Goal: Information Seeking & Learning: Learn about a topic

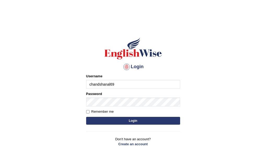
type input "chandshanal69"
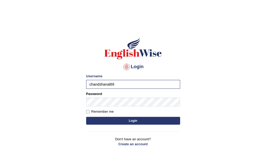
click at [127, 119] on button "Login" at bounding box center [133, 121] width 94 height 8
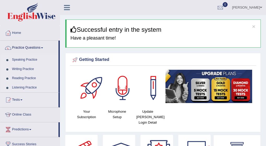
click at [14, 61] on link "Speaking Practice" at bounding box center [34, 59] width 49 height 9
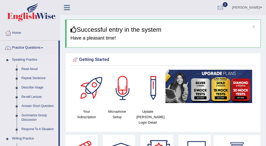
click at [28, 68] on link "Read Aloud" at bounding box center [38, 69] width 39 height 9
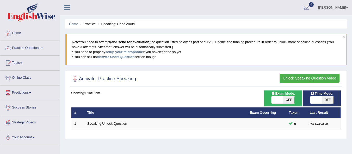
click at [266, 78] on button "Unlock Speaking Question Video" at bounding box center [310, 78] width 60 height 9
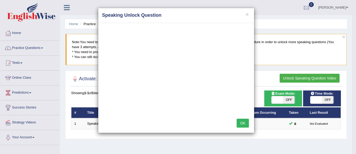
click at [240, 121] on button "OK" at bounding box center [243, 122] width 12 height 9
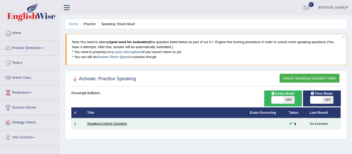
click at [113, 124] on link "Speaking Unlock Question" at bounding box center [107, 123] width 40 height 4
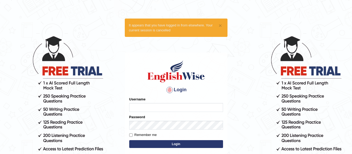
type input "chandshanal69"
click at [160, 145] on button "Login" at bounding box center [176, 144] width 94 height 8
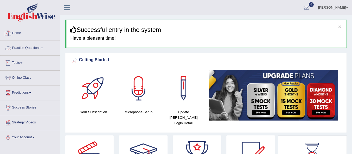
click at [25, 49] on link "Practice Questions" at bounding box center [29, 47] width 59 height 13
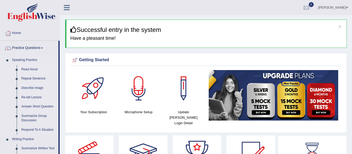
click at [25, 67] on link "Read Aloud" at bounding box center [38, 69] width 39 height 9
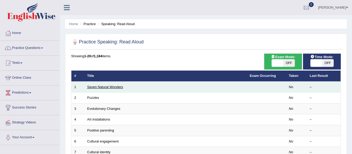
click at [114, 86] on link "Seven Natural Wonders" at bounding box center [105, 87] width 36 height 4
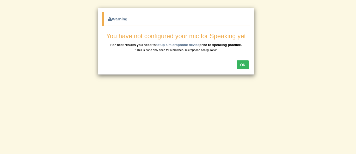
click at [246, 66] on button "OK" at bounding box center [243, 64] width 12 height 9
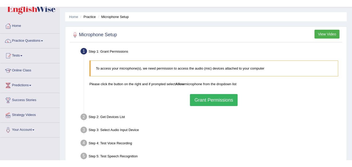
scroll to position [26, 0]
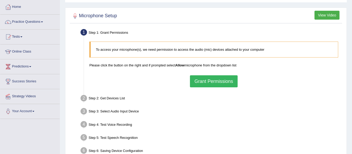
click at [223, 74] on div "To access your microphone(s), we need permission to access the audio (mic) devi…" at bounding box center [214, 64] width 254 height 51
click at [224, 82] on button "Grant Permissions" at bounding box center [213, 81] width 47 height 12
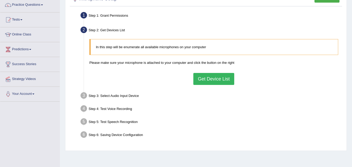
scroll to position [52, 0]
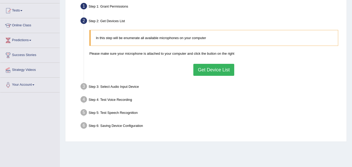
click at [217, 69] on button "Get Device List" at bounding box center [214, 70] width 41 height 12
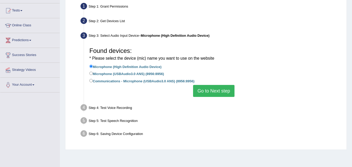
click at [131, 73] on label "Microphone (USBAudio3.0 ANS) (8956:8956)" at bounding box center [126, 74] width 75 height 6
click at [93, 73] on input "Microphone (USBAudio3.0 ANS) (8956:8956)" at bounding box center [90, 73] width 3 height 3
radio input "true"
click at [218, 86] on button "Go to Next step" at bounding box center [213, 91] width 41 height 12
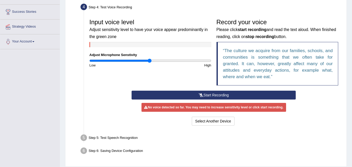
scroll to position [86, 0]
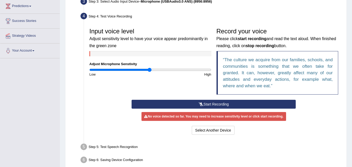
click at [202, 102] on button "Start Recording" at bounding box center [214, 104] width 164 height 9
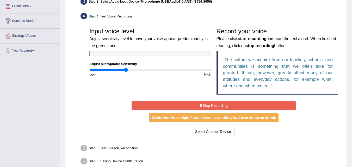
click at [126, 70] on input "range" at bounding box center [150, 70] width 122 height 4
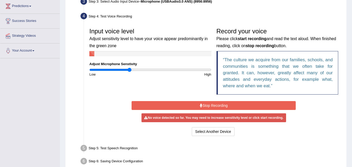
click at [130, 70] on input "range" at bounding box center [150, 70] width 122 height 4
type input "0.74"
click at [135, 69] on input "range" at bounding box center [150, 70] width 122 height 4
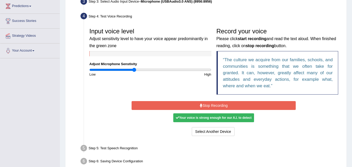
click at [220, 105] on button "Stop Recording" at bounding box center [214, 105] width 164 height 9
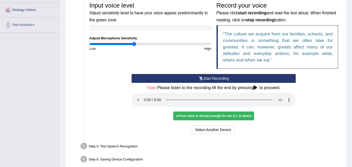
scroll to position [112, 0]
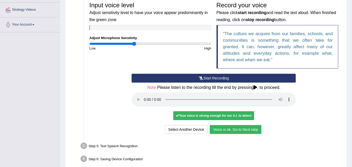
click at [243, 127] on button "Voice is ok. Go to Next step" at bounding box center [236, 129] width 52 height 9
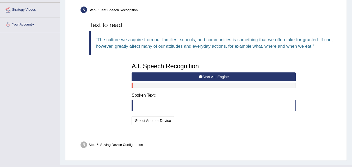
scroll to position [111, 0]
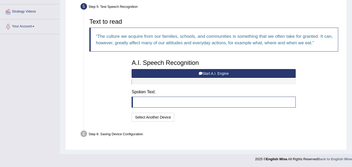
click at [212, 73] on button "Start A.I. Engine" at bounding box center [214, 73] width 164 height 9
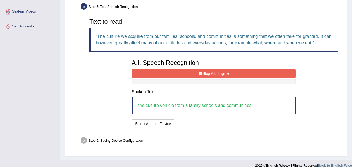
click at [221, 69] on button "Stop A.I. Engine" at bounding box center [214, 73] width 164 height 9
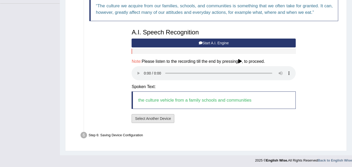
scroll to position [142, 0]
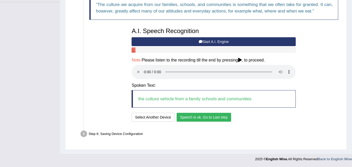
click at [194, 118] on button "Speech is ok. Go to Last step" at bounding box center [204, 117] width 55 height 9
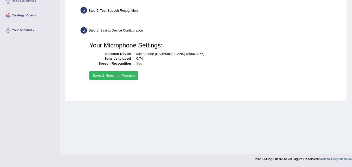
scroll to position [107, 0]
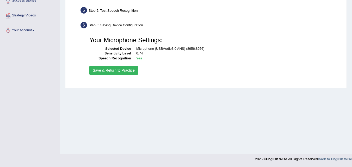
click at [112, 70] on button "Save & Return to Practice" at bounding box center [113, 70] width 49 height 9
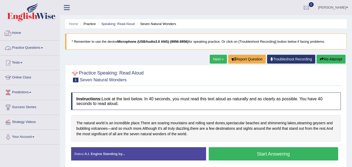
click at [18, 36] on link "Home" at bounding box center [29, 32] width 59 height 13
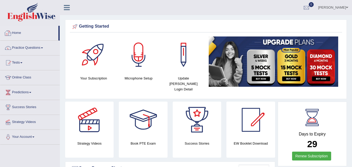
click at [23, 32] on link "Home" at bounding box center [29, 32] width 58 height 13
click at [23, 46] on link "Practice Questions" at bounding box center [29, 47] width 59 height 13
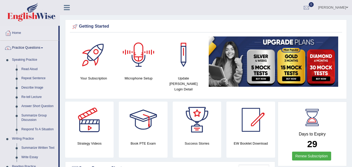
click at [147, 62] on div at bounding box center [139, 55] width 37 height 37
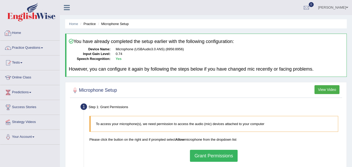
click at [21, 35] on link "Home" at bounding box center [29, 32] width 59 height 13
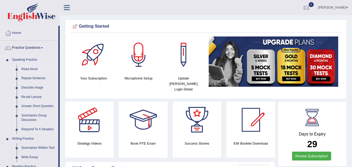
click at [38, 67] on link "Read Aloud" at bounding box center [38, 69] width 39 height 9
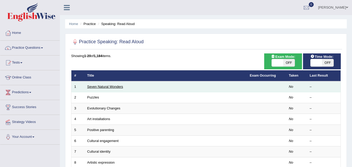
click at [97, 88] on link "Seven Natural Wonders" at bounding box center [105, 87] width 36 height 4
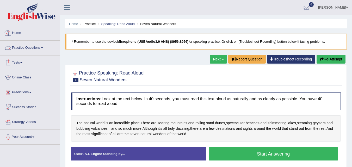
click at [15, 33] on link "Home" at bounding box center [29, 32] width 59 height 13
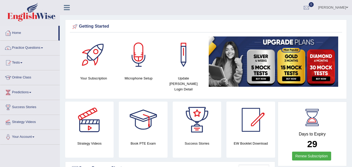
click at [16, 31] on link "Home" at bounding box center [29, 32] width 58 height 13
